Goal: Transaction & Acquisition: Purchase product/service

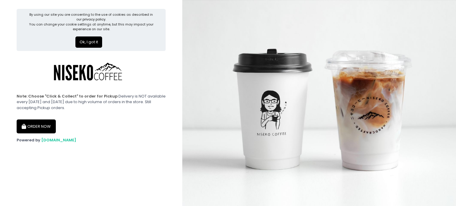
click at [39, 129] on button "ORDER NOW" at bounding box center [36, 127] width 39 height 14
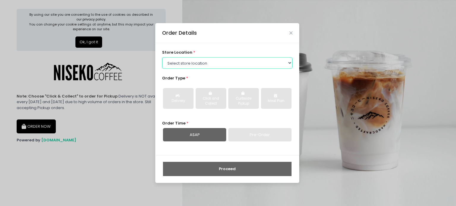
click at [210, 61] on select "Select store location [GEOGRAPHIC_DATA] [GEOGRAPHIC_DATA] Niseko Coffee [GEOGRA…" at bounding box center [227, 62] width 131 height 11
select select "645a039fd957f8b56cab6e88"
click at [162, 57] on select "Select store location [GEOGRAPHIC_DATA] [GEOGRAPHIC_DATA] Niseko Coffee [GEOGRA…" at bounding box center [227, 62] width 131 height 11
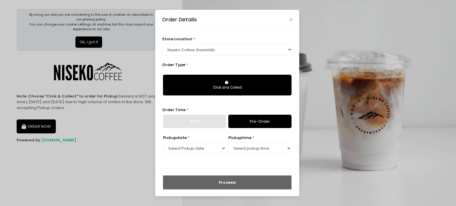
click at [192, 82] on button "Click and Collect" at bounding box center [227, 85] width 128 height 21
click at [256, 122] on link "Pre-Order" at bounding box center [259, 122] width 63 height 14
click at [190, 149] on select "Select Pickup date [DATE] [DATE] [DATE] [DATE] [DATE] [DATE] [DATE] [DATE] [DAT…" at bounding box center [194, 148] width 63 height 11
select select "[DATE]"
click at [163, 143] on select "Select Pickup date [DATE] [DATE] [DATE] [DATE] [DATE] [DATE] [DATE] [DATE] [DAT…" at bounding box center [194, 148] width 63 height 11
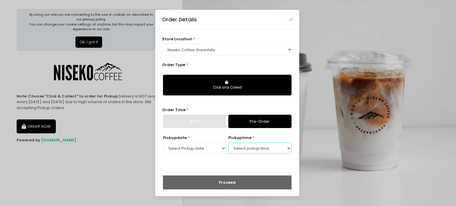
click at [252, 148] on select "Select pickup time 11:00 AM - 11:30 AM 11:30 AM - 12:00 PM 12:00 PM - 12:30 PM …" at bounding box center [259, 148] width 63 height 11
select select "13:30"
click at [228, 143] on select "Select pickup time 11:00 AM - 11:30 AM 11:30 AM - 12:00 PM 12:00 PM - 12:30 PM …" at bounding box center [259, 148] width 63 height 11
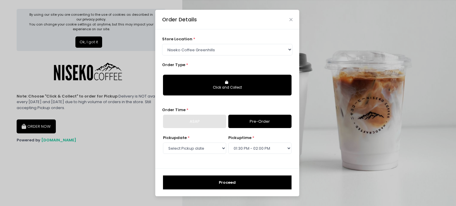
click at [222, 89] on div "Click and Collect" at bounding box center [227, 87] width 120 height 5
select select
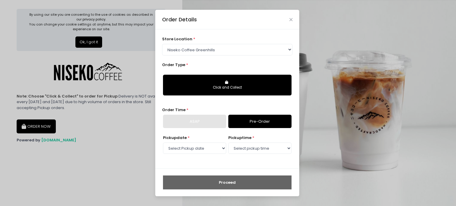
click at [233, 82] on button "Click and Collect" at bounding box center [227, 85] width 128 height 21
click at [196, 122] on div "ASAP" at bounding box center [194, 122] width 63 height 14
click at [202, 86] on div "Click and Collect" at bounding box center [227, 87] width 120 height 5
click at [245, 80] on button "Click and Collect" at bounding box center [227, 85] width 128 height 21
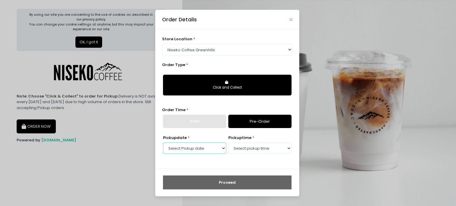
click at [198, 144] on select "Select Pickup date [DATE] [DATE] [DATE] [DATE] [DATE] [DATE] [DATE] [DATE] [DAT…" at bounding box center [194, 148] width 63 height 11
select select "[DATE]"
click at [163, 143] on select "Select Pickup date [DATE] [DATE] [DATE] [DATE] [DATE] [DATE] [DATE] [DATE] [DAT…" at bounding box center [194, 148] width 63 height 11
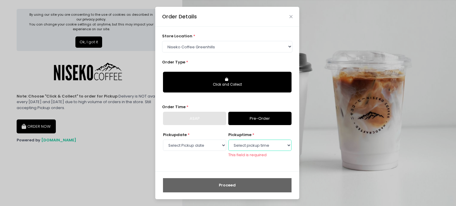
drag, startPoint x: 250, startPoint y: 146, endPoint x: 250, endPoint y: 141, distance: 4.7
click at [250, 145] on select "Select pickup time 11:00 AM - 11:30 AM 11:30 AM - 12:00 PM 12:00 PM - 12:30 PM …" at bounding box center [259, 145] width 63 height 11
select select "11:00"
click at [228, 143] on select "Select pickup time 11:00 AM - 11:30 AM 11:30 AM - 12:00 PM 12:00 PM - 12:30 PM …" at bounding box center [259, 145] width 63 height 11
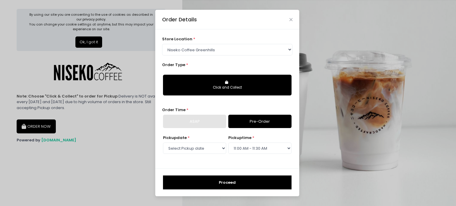
click at [233, 182] on button "Proceed" at bounding box center [227, 183] width 128 height 14
